Goal: Check status

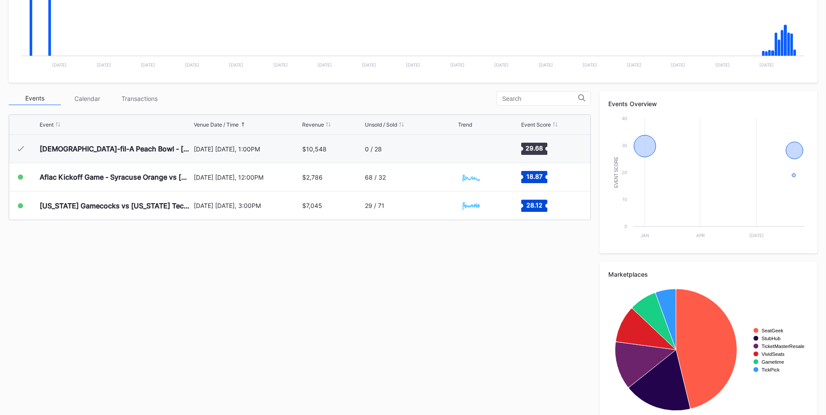
scroll to position [243, 0]
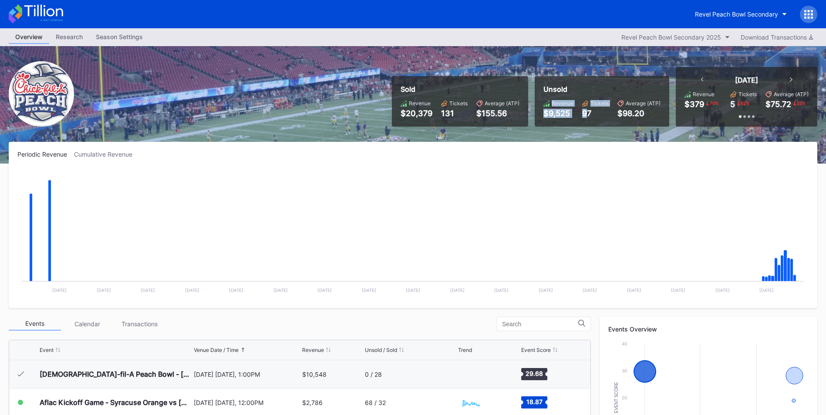
drag, startPoint x: 544, startPoint y: 102, endPoint x: 585, endPoint y: 118, distance: 44.5
click at [585, 118] on div "Unsold Revenue $9,525 Tickets 97 Average (ATP) $98.20" at bounding box center [602, 101] width 134 height 50
drag, startPoint x: 585, startPoint y: 118, endPoint x: 557, endPoint y: 149, distance: 41.3
click at [557, 149] on div "Periodic Revenue Cumulative Revenue Created with Highcharts 11.2.0 Chart title …" at bounding box center [413, 225] width 808 height 166
drag, startPoint x: 542, startPoint y: 106, endPoint x: 577, endPoint y: 119, distance: 37.3
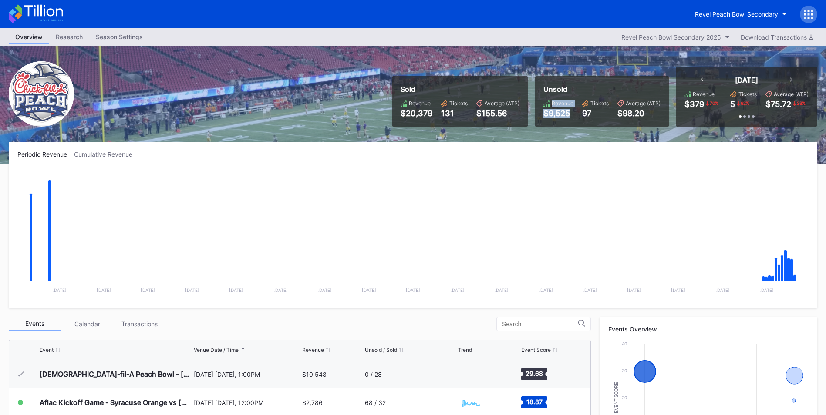
click at [577, 119] on div "Unsold Revenue $9,525 Tickets 97 Average (ATP) $98.20" at bounding box center [602, 101] width 134 height 50
drag, startPoint x: 577, startPoint y: 119, endPoint x: 549, endPoint y: 178, distance: 65.2
click at [552, 177] on rect "Chart title" at bounding box center [412, 234] width 791 height 131
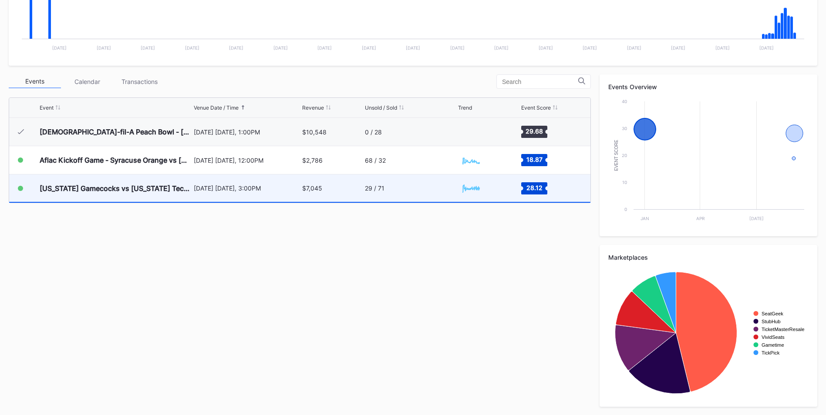
scroll to position [243, 0]
